Goal: Task Accomplishment & Management: Use online tool/utility

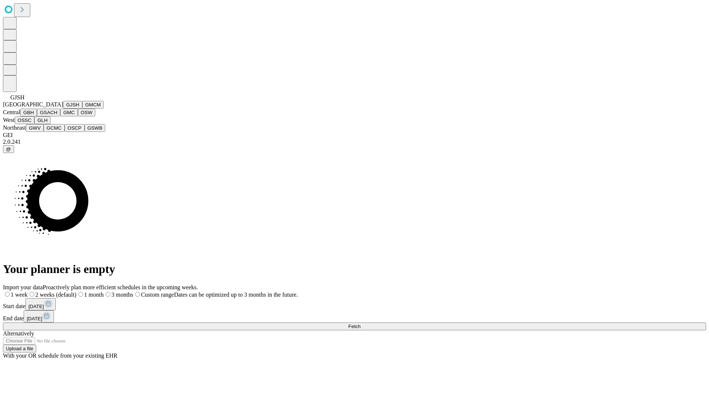
click at [63, 109] on button "GJSH" at bounding box center [72, 105] width 19 height 8
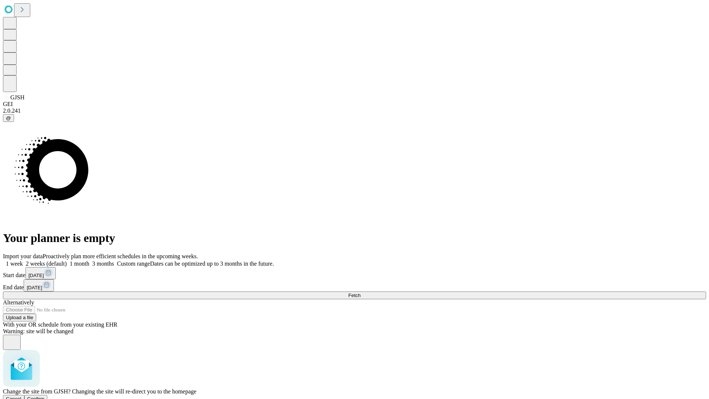
click at [45, 396] on span "Confirm" at bounding box center [35, 399] width 17 height 6
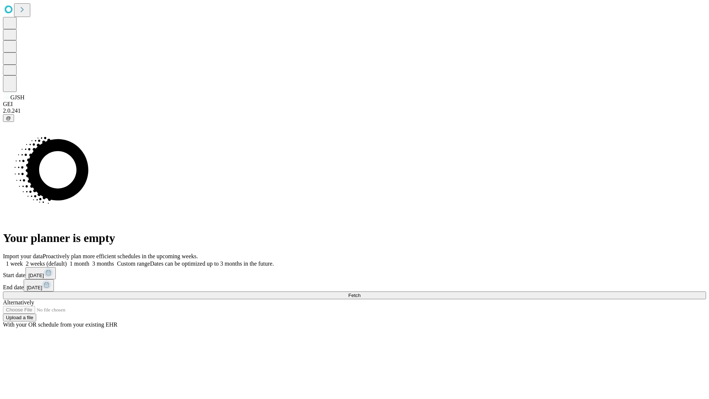
click at [89, 260] on label "1 month" at bounding box center [78, 263] width 23 height 6
click at [361, 293] on span "Fetch" at bounding box center [354, 296] width 12 height 6
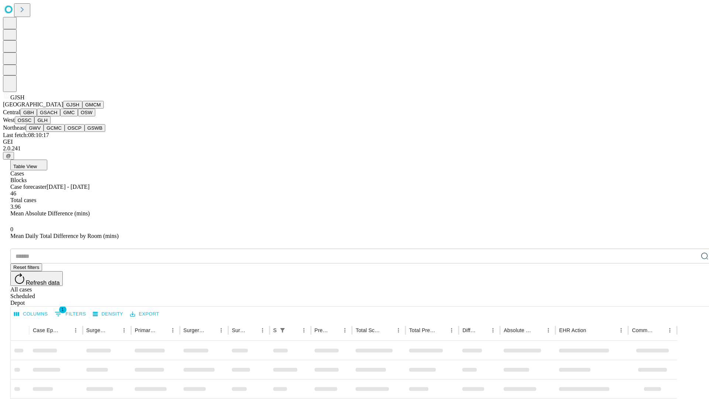
click at [82, 109] on button "GMCM" at bounding box center [92, 105] width 21 height 8
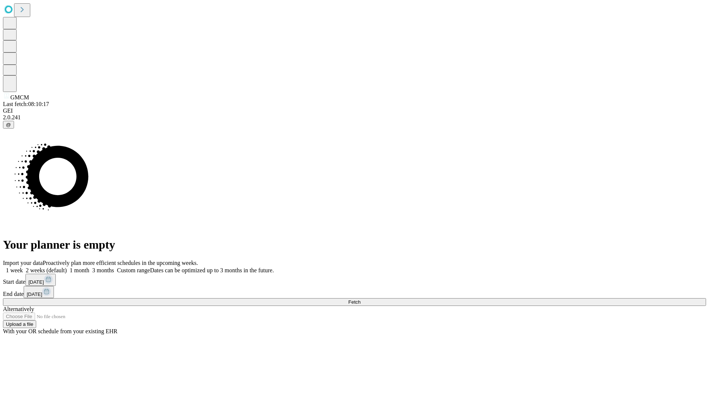
click at [89, 267] on label "1 month" at bounding box center [78, 270] width 23 height 6
click at [361, 299] on span "Fetch" at bounding box center [354, 302] width 12 height 6
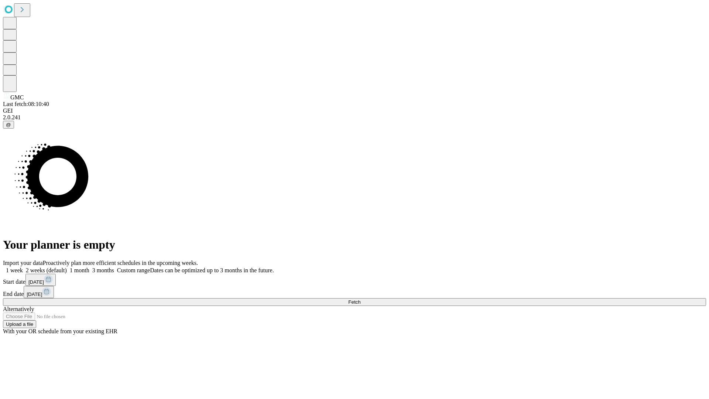
click at [361, 299] on span "Fetch" at bounding box center [354, 302] width 12 height 6
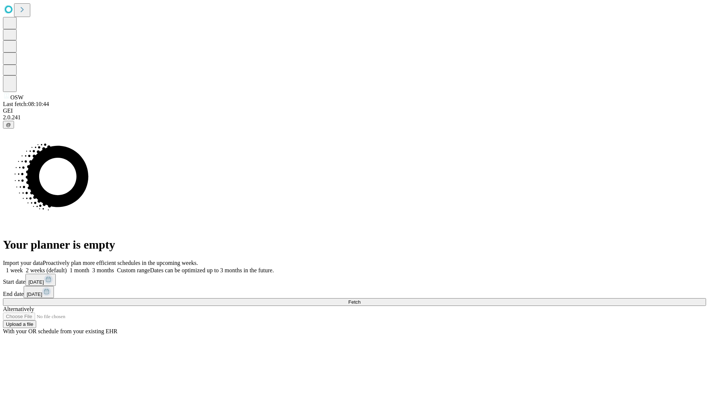
click at [89, 267] on label "1 month" at bounding box center [78, 270] width 23 height 6
click at [361, 299] on span "Fetch" at bounding box center [354, 302] width 12 height 6
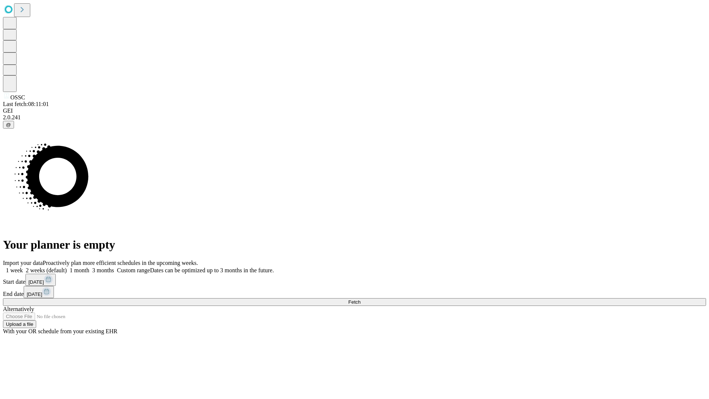
click at [89, 267] on label "1 month" at bounding box center [78, 270] width 23 height 6
click at [361, 299] on span "Fetch" at bounding box center [354, 302] width 12 height 6
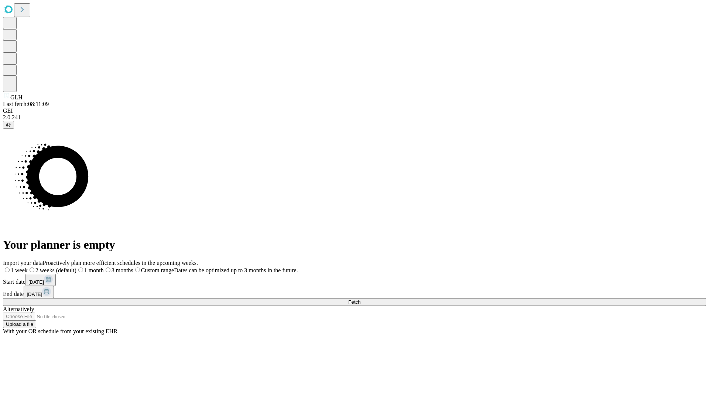
click at [104, 267] on label "1 month" at bounding box center [89, 270] width 27 height 6
click at [361, 299] on span "Fetch" at bounding box center [354, 302] width 12 height 6
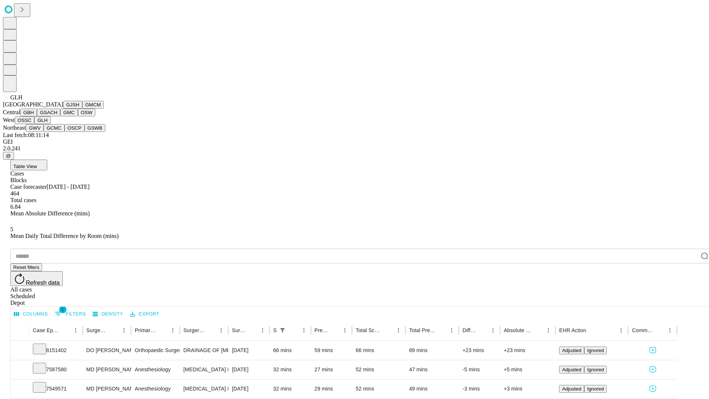
click at [44, 132] on button "GWV" at bounding box center [35, 128] width 18 height 8
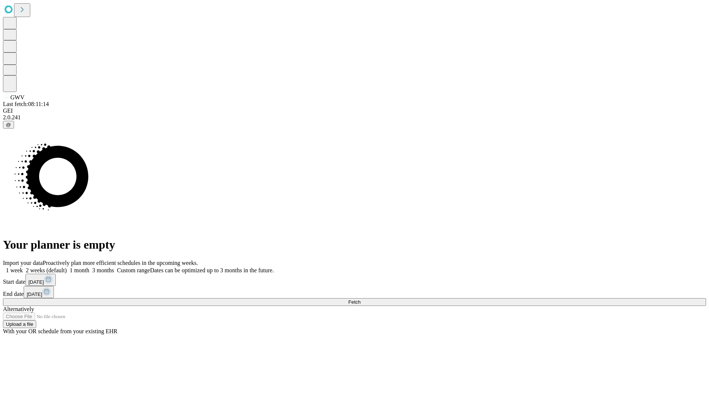
click at [89, 267] on label "1 month" at bounding box center [78, 270] width 23 height 6
click at [361, 299] on span "Fetch" at bounding box center [354, 302] width 12 height 6
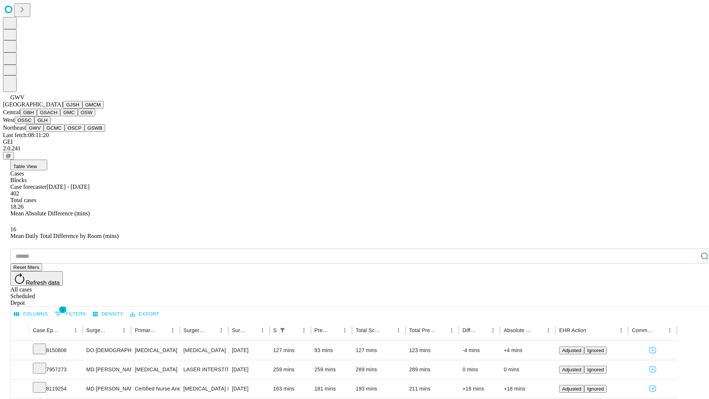
click at [57, 132] on button "GCMC" at bounding box center [54, 128] width 21 height 8
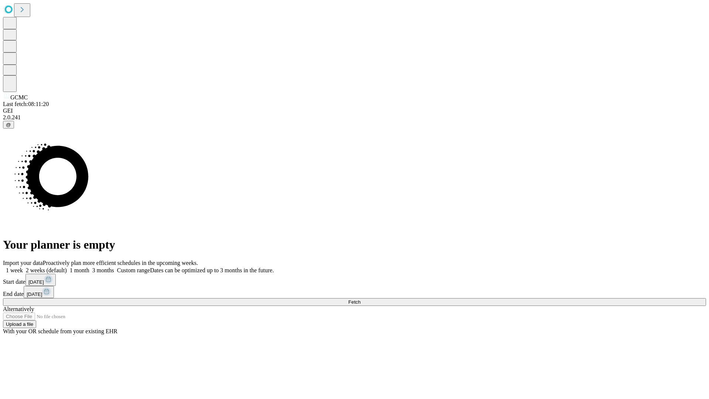
click at [89, 267] on label "1 month" at bounding box center [78, 270] width 23 height 6
click at [361, 299] on span "Fetch" at bounding box center [354, 302] width 12 height 6
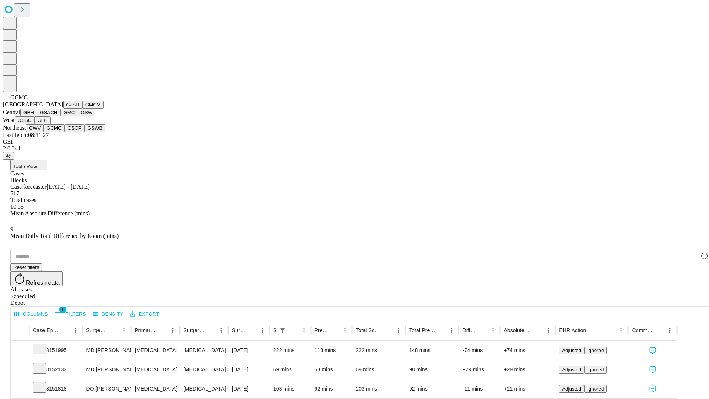
click at [65, 132] on button "OSCP" at bounding box center [75, 128] width 20 height 8
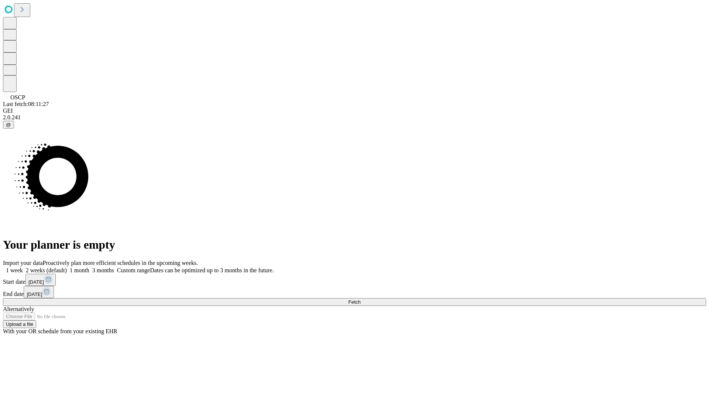
click at [89, 267] on label "1 month" at bounding box center [78, 270] width 23 height 6
click at [361, 299] on span "Fetch" at bounding box center [354, 302] width 12 height 6
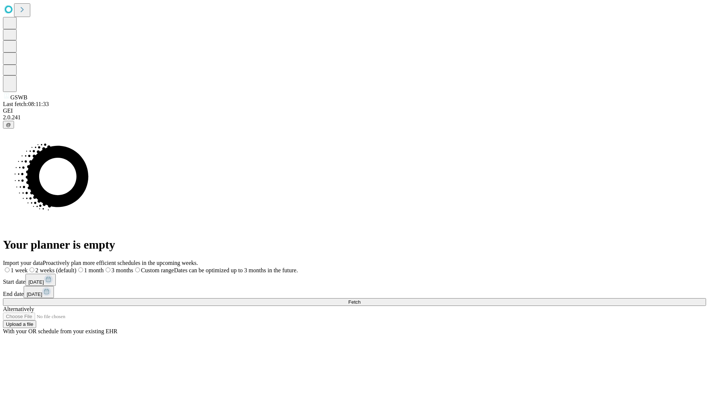
click at [361, 299] on span "Fetch" at bounding box center [354, 302] width 12 height 6
